Goal: Check status: Check status

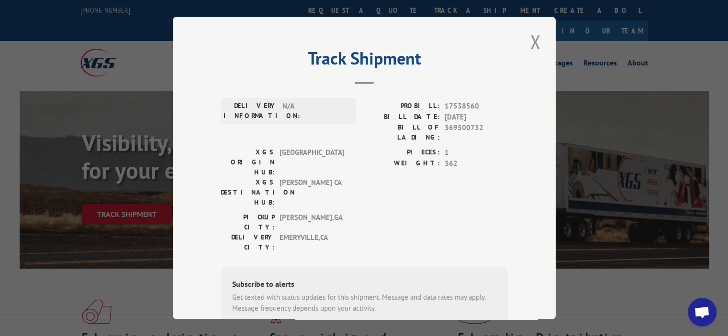
click at [530, 33] on button "Close modal" at bounding box center [535, 42] width 16 height 26
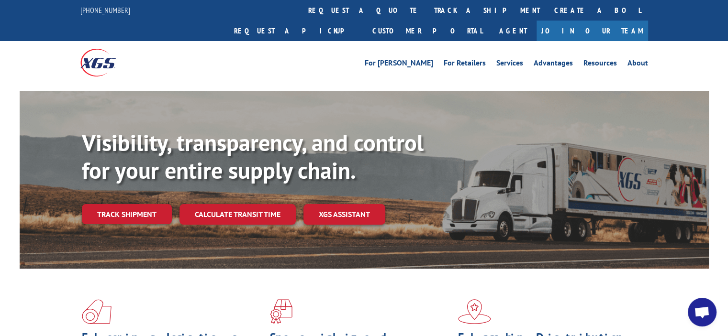
click at [125, 180] on div "Visibility, transparency, and control for your entire supply chain. Track shipm…" at bounding box center [395, 195] width 627 height 133
click at [133, 204] on link "Track shipment" at bounding box center [127, 214] width 90 height 20
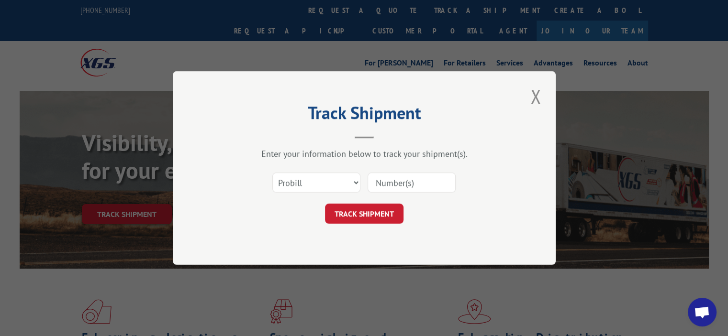
click at [394, 184] on input at bounding box center [411, 183] width 88 height 20
paste input "17500604"
type input "17500604"
click at [372, 216] on button "TRACK SHIPMENT" at bounding box center [364, 214] width 78 height 20
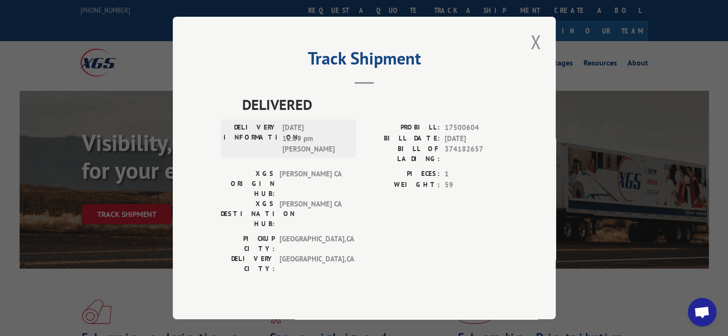
drag, startPoint x: 534, startPoint y: 49, endPoint x: 490, endPoint y: 55, distance: 44.0
click at [534, 49] on button "Close modal" at bounding box center [535, 42] width 16 height 26
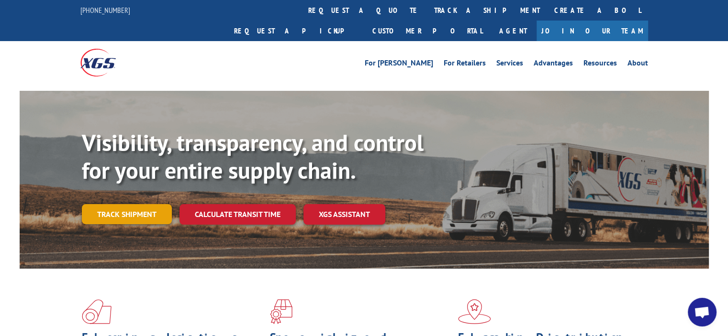
click at [154, 204] on link "Track shipment" at bounding box center [127, 214] width 90 height 20
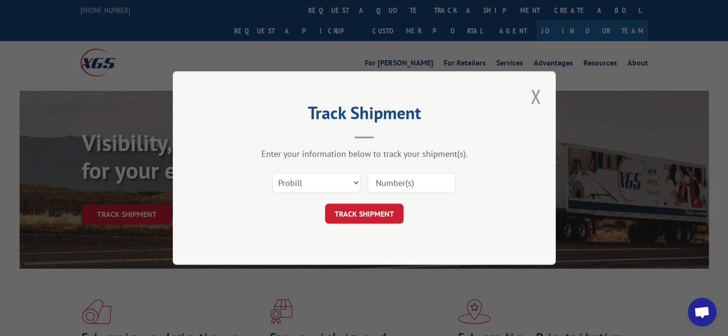
click at [431, 180] on input at bounding box center [411, 183] width 88 height 20
paste input "17486615"
type input "17486615"
click at [344, 213] on button "TRACK SHIPMENT" at bounding box center [364, 214] width 78 height 20
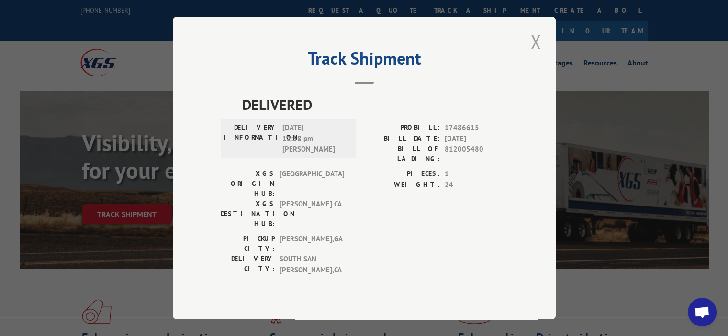
click at [530, 54] on button "Close modal" at bounding box center [535, 42] width 16 height 26
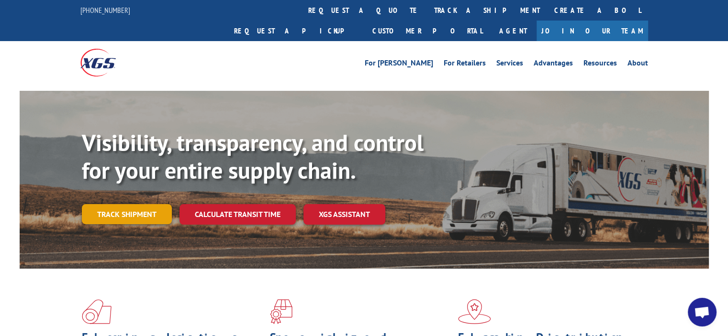
click at [155, 204] on link "Track shipment" at bounding box center [127, 214] width 90 height 20
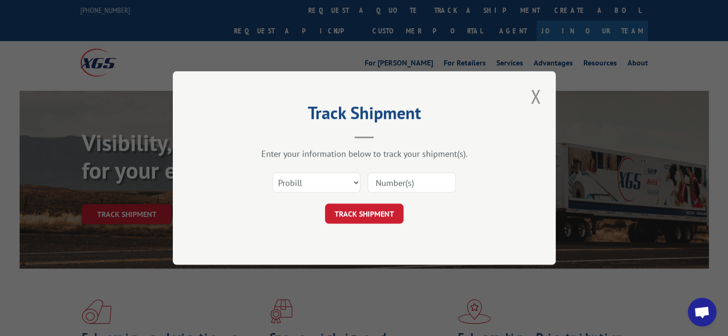
click at [400, 178] on input at bounding box center [411, 183] width 88 height 20
paste input "17500604"
type input "17500604"
click at [376, 210] on button "TRACK SHIPMENT" at bounding box center [364, 214] width 78 height 20
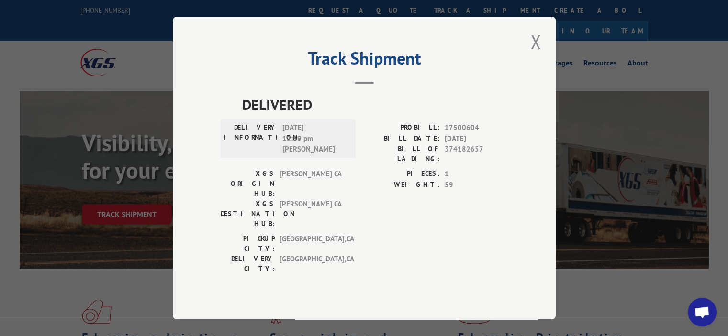
click at [411, 156] on label "BILL OF LADING:" at bounding box center [402, 154] width 76 height 20
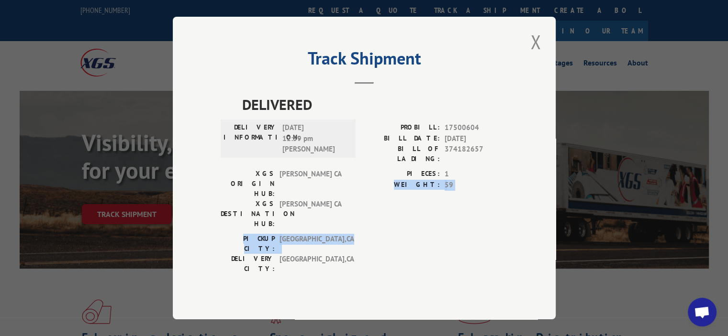
drag, startPoint x: 371, startPoint y: 203, endPoint x: 375, endPoint y: 208, distance: 6.4
click at [375, 208] on div "DELIVERED DELIVERY INFORMATION: [DATE] 12:59 pm [PERSON_NAME]: 17500604 BILL DA…" at bounding box center [364, 186] width 287 height 185
click at [375, 234] on div "[GEOGRAPHIC_DATA]: [GEOGRAPHIC_DATA] , [GEOGRAPHIC_DATA]: [GEOGRAPHIC_DATA] , […" at bounding box center [364, 256] width 287 height 45
